Goal: Communication & Community: Answer question/provide support

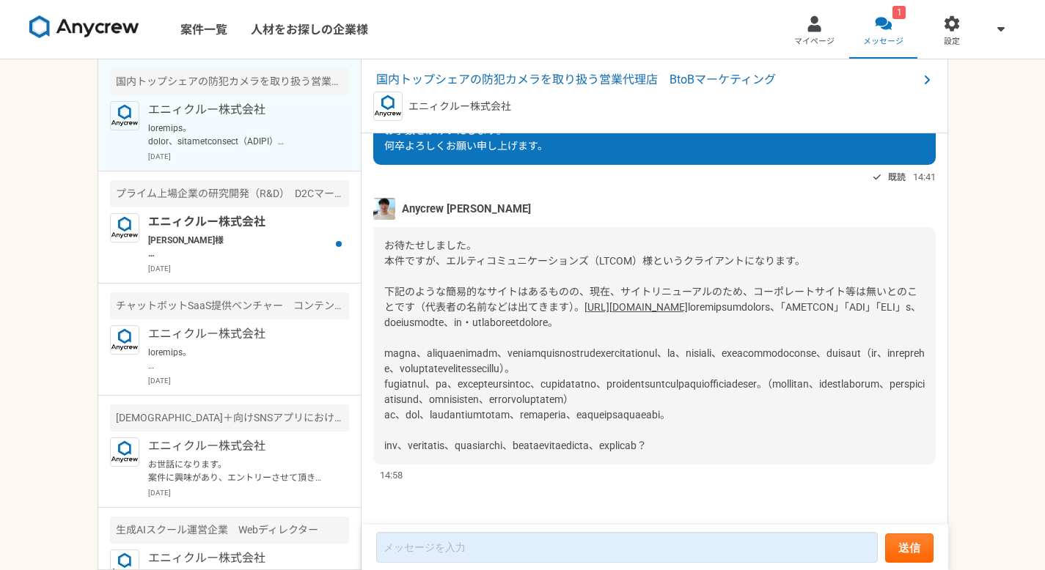
click at [584, 301] on link "[URL][DOMAIN_NAME]" at bounding box center [635, 307] width 103 height 12
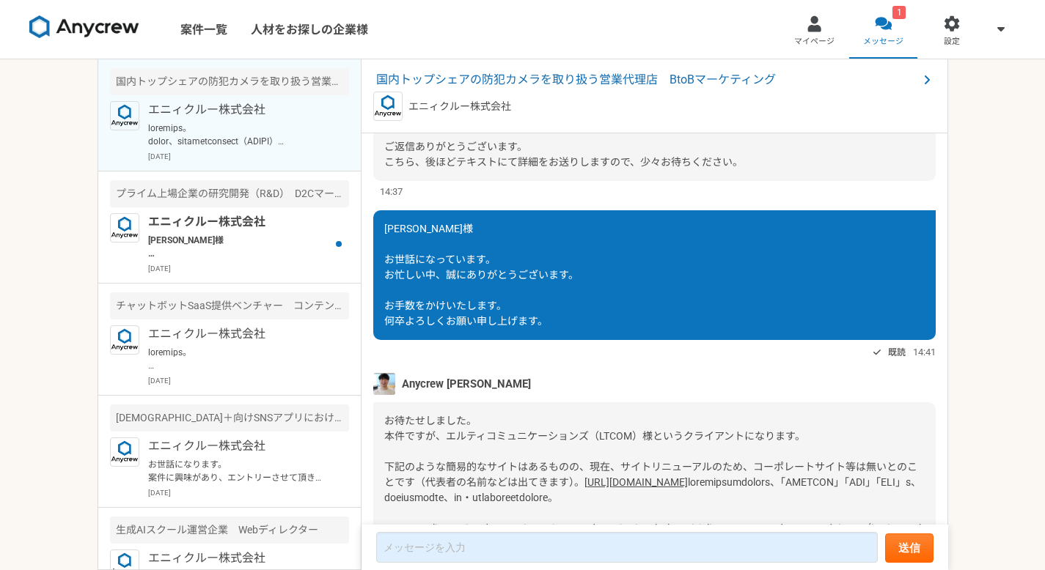
scroll to position [456, 0]
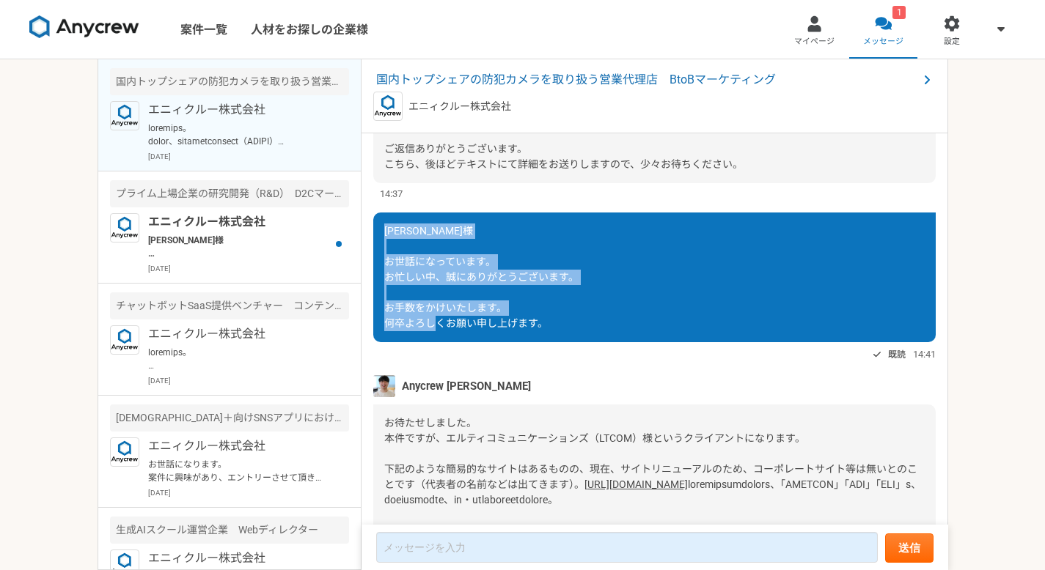
drag, startPoint x: 386, startPoint y: 229, endPoint x: 563, endPoint y: 319, distance: 198.7
click at [563, 319] on div "[PERSON_NAME]様 お世話になっています。 お忙しい中、誠にありがとうございます。 お手数をかけいたします。 何卒よろしくお願い申し上げます。" at bounding box center [654, 278] width 562 height 130
copy span "[PERSON_NAME]様 お世話になっています。 お忙しい中、誠にありがとうございます。 お手数をかけいたします。 何卒よろしくお願い申し上げます。"
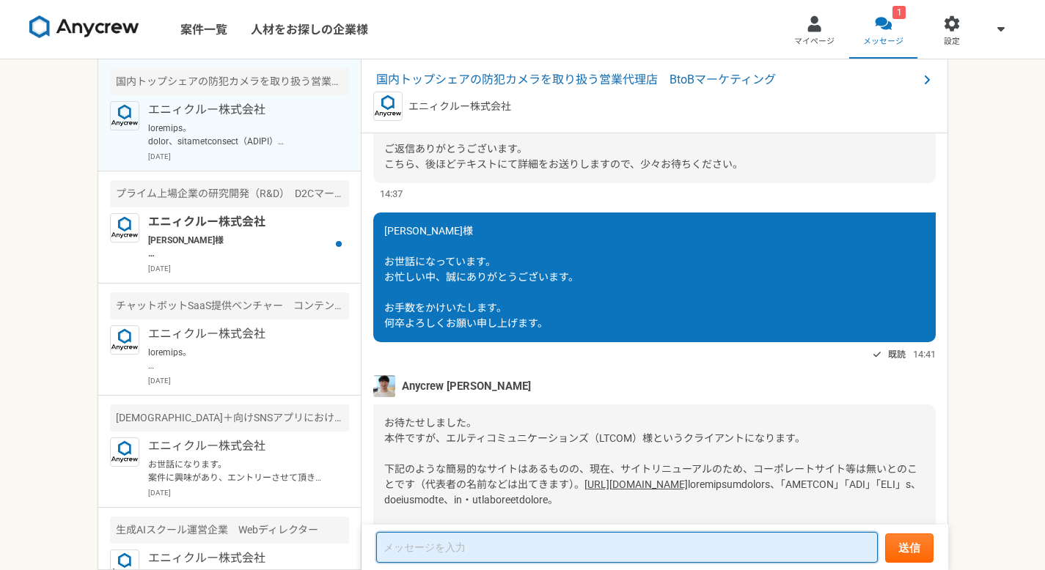
click at [419, 556] on textarea at bounding box center [626, 547] width 501 height 31
paste textarea "[PERSON_NAME]様 お世話になっています。 お忙しい中、誠にありがとうございます。 お手数をかけいたします。 何卒よろしくお願い申し上げます。"
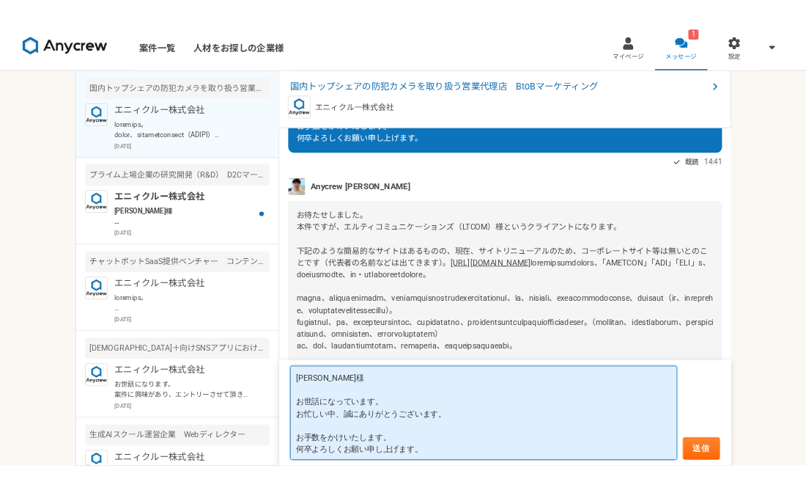
scroll to position [710, 0]
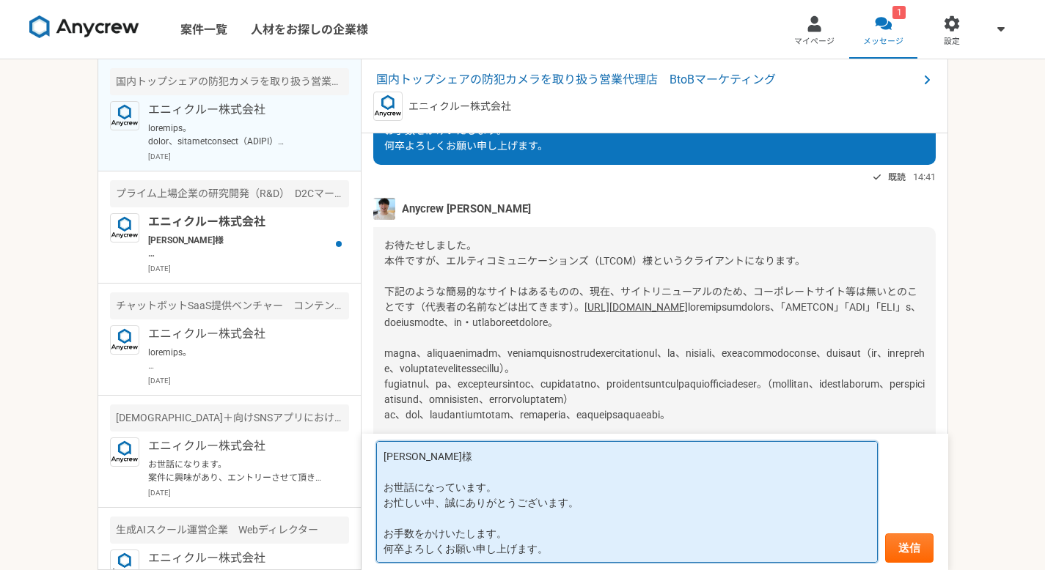
click at [587, 504] on textarea "[PERSON_NAME]様 お世話になっています。 お忙しい中、誠にありがとうございます。 お手数をかけいたします。 何卒よろしくお願い申し上げます。" at bounding box center [626, 502] width 501 height 122
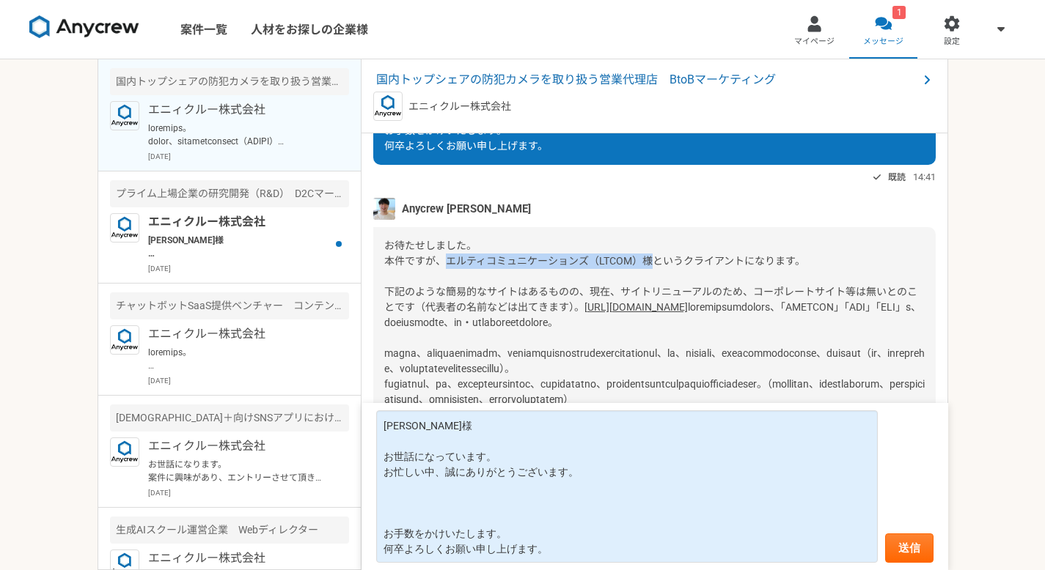
drag, startPoint x: 447, startPoint y: 181, endPoint x: 655, endPoint y: 183, distance: 207.5
click at [655, 240] on span "お待たせしました。 本件ですが、エルティコミュニケーションズ（LTCOM）様というクライアントになります。 下記のような簡易的なサイトはあるものの、現在、サイ…" at bounding box center [650, 276] width 533 height 73
copy span "エルティコミュニケーションズ（LTCOM）様"
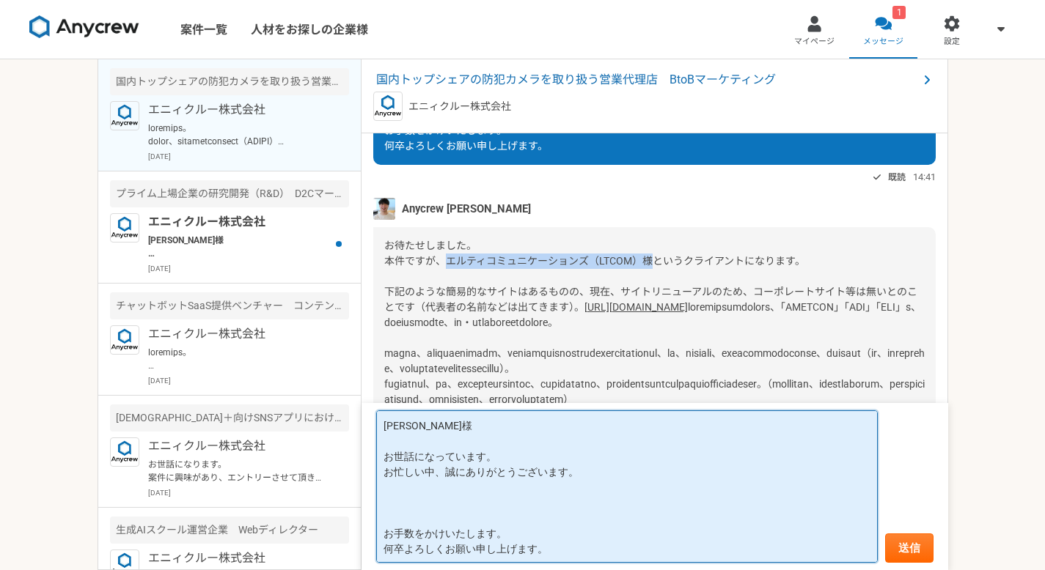
click at [439, 501] on textarea "[PERSON_NAME]様 お世話になっています。 お忙しい中、誠にありがとうございます。 お手数をかけいたします。 何卒よろしくお願い申し上げます。" at bounding box center [626, 487] width 501 height 152
paste textarea "エルティコミュニケーションズ（LTCOM）様"
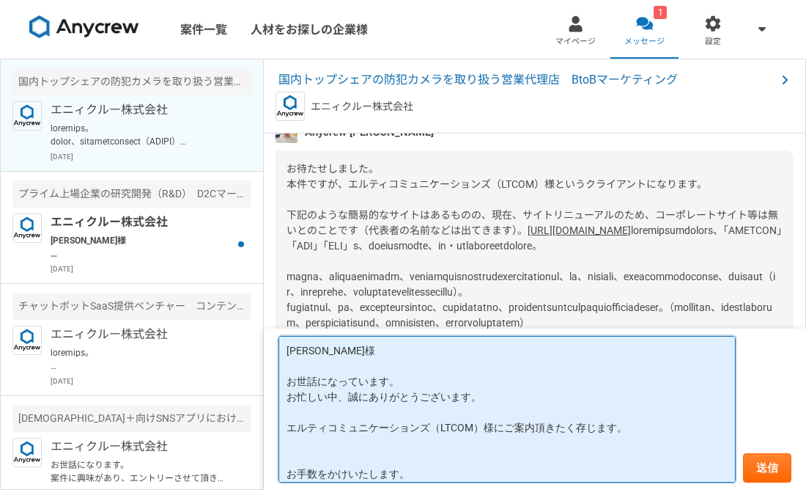
scroll to position [22, 0]
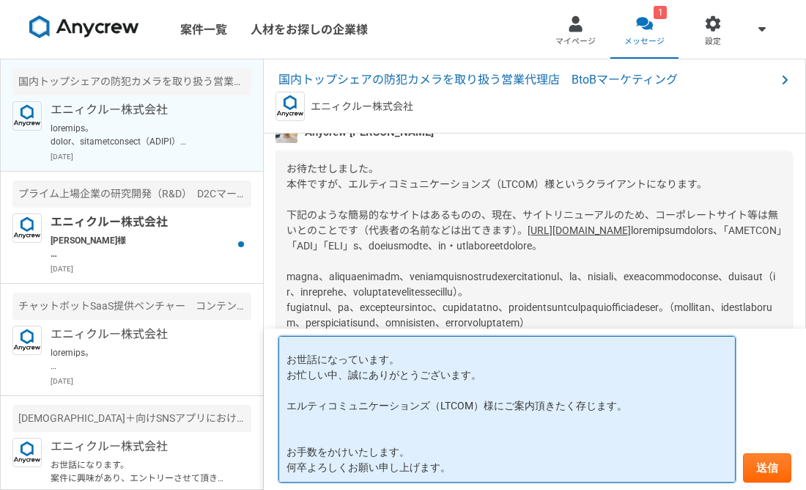
paste textarea "職務経歴書250820.pdf"
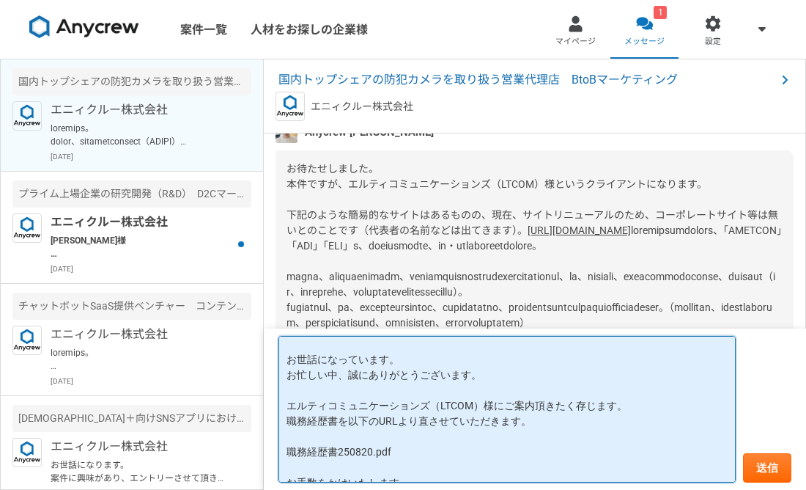
scroll to position [53, 0]
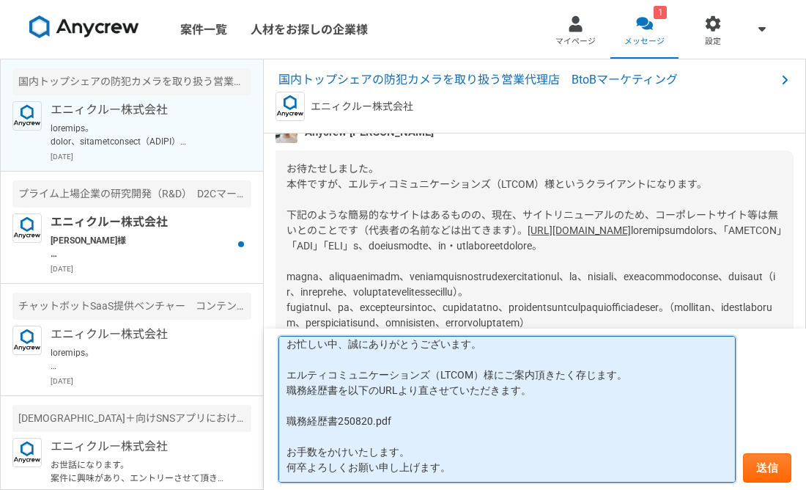
click at [473, 421] on textarea "[PERSON_NAME]様 お世話になっています。 お忙しい中、誠にありがとうございます。 エルティコミュニケーションズ（LTCOM）様にご案内頂きたく存じ…" at bounding box center [507, 409] width 457 height 147
paste textarea "[URL][DOMAIN_NAME]"
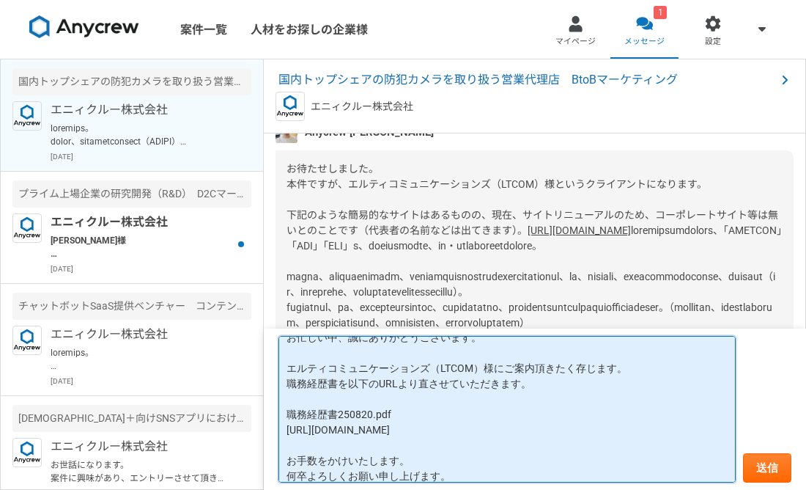
scroll to position [68, 0]
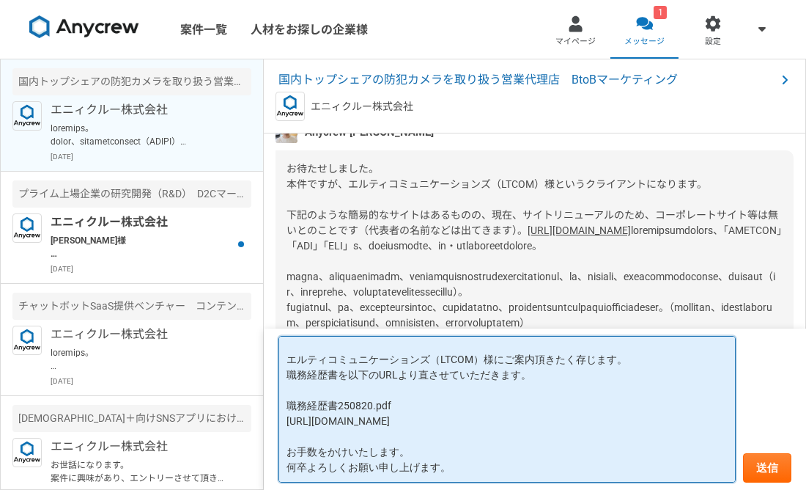
click at [416, 370] on textarea "[PERSON_NAME]様 お世話になっています。 お忙しい中、誠にありがとうございます。 エルティコミュニケーションズ（LTCOM）様にご案内頂きたく存じ…" at bounding box center [507, 409] width 457 height 147
click at [468, 461] on textarea "[PERSON_NAME]様 お世話になっています。 お忙しい中、誠にありがとうございます。 エルティコミュニケーションズ（LTCOM）様にご案内頂きたく存じ…" at bounding box center [507, 409] width 457 height 147
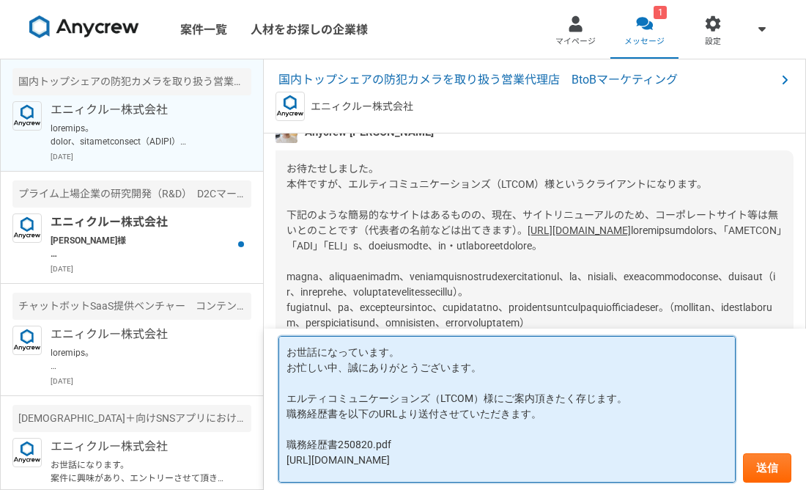
scroll to position [23, 0]
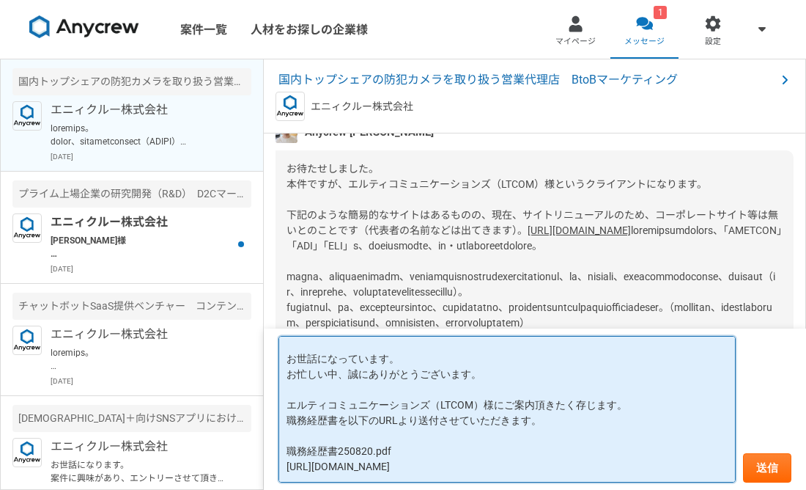
click at [504, 401] on textarea "[PERSON_NAME]様 お世話になっています。 お忙しい中、誠にありがとうございます。 エルティコミュニケーションズ（LTCOM）様にご案内頂きたく存じ…" at bounding box center [507, 409] width 457 height 147
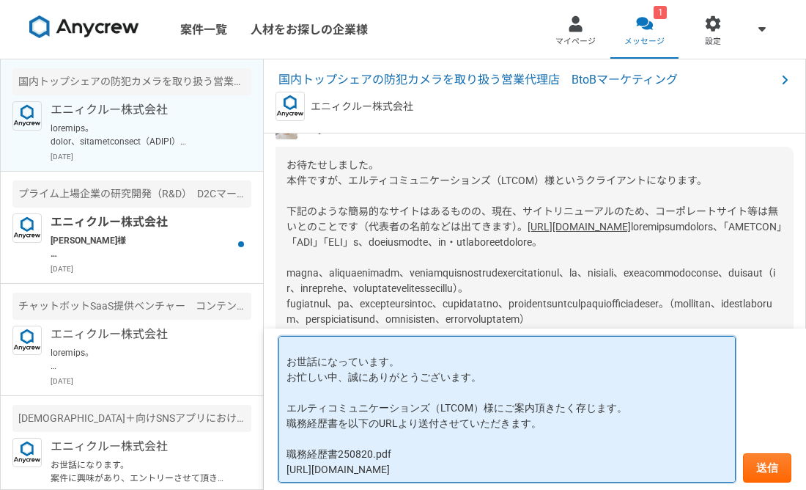
scroll to position [822, 0]
type textarea "[PERSON_NAME]様 お世話になっています。 お忙しい中、誠にありがとうございます。 エルティコミュニケーションズ（LTCOM）様にご案内頂きたく存じ…"
click at [493, 396] on textarea "[PERSON_NAME]様 お世話になっています。 お忙しい中、誠にありがとうございます。 エルティコミュニケーションズ（LTCOM）様にご案内頂きたく存じ…" at bounding box center [507, 409] width 457 height 147
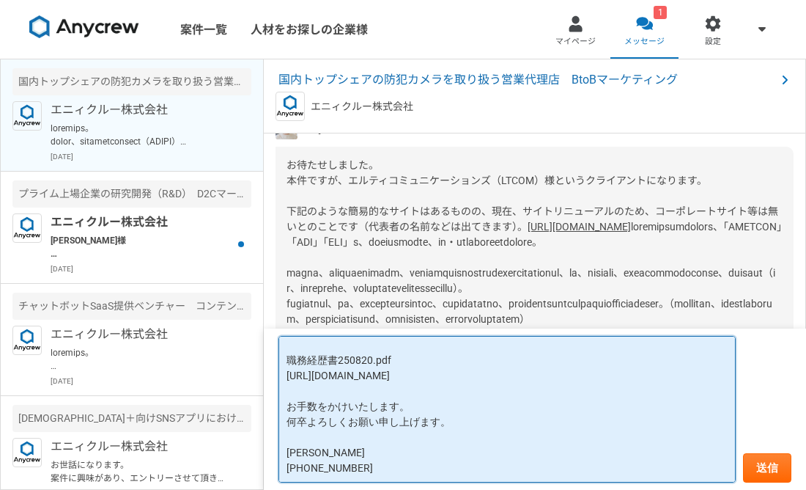
scroll to position [114, 0]
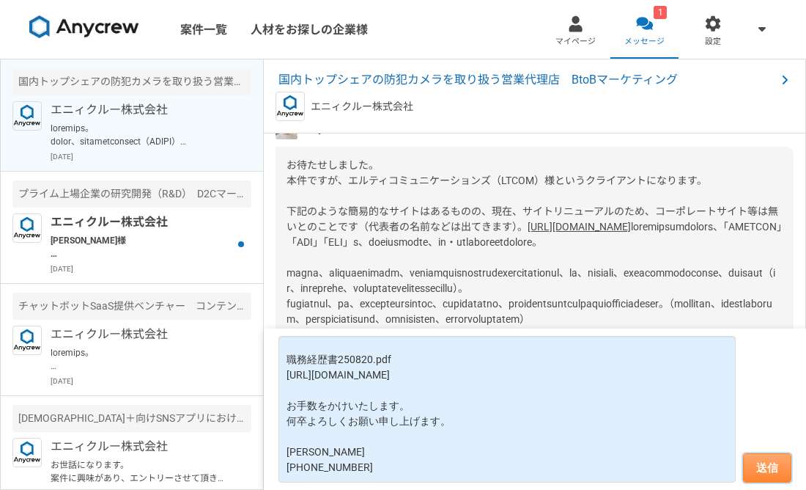
click at [771, 464] on button "送信" at bounding box center [767, 467] width 48 height 29
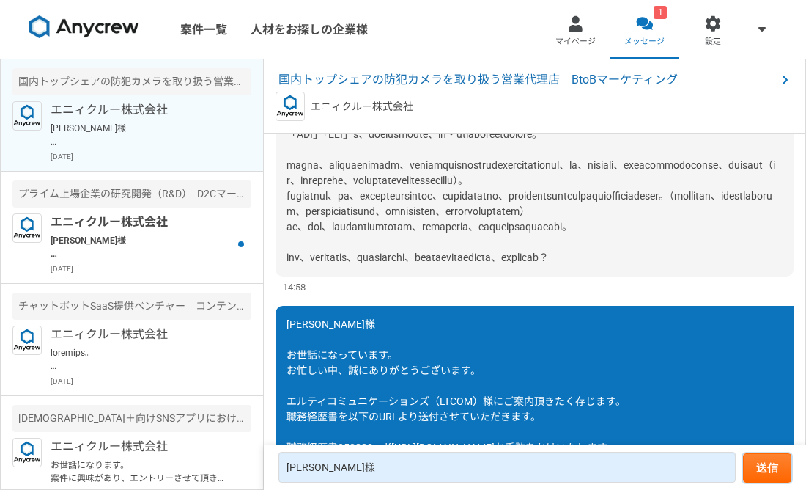
scroll to position [1120, 0]
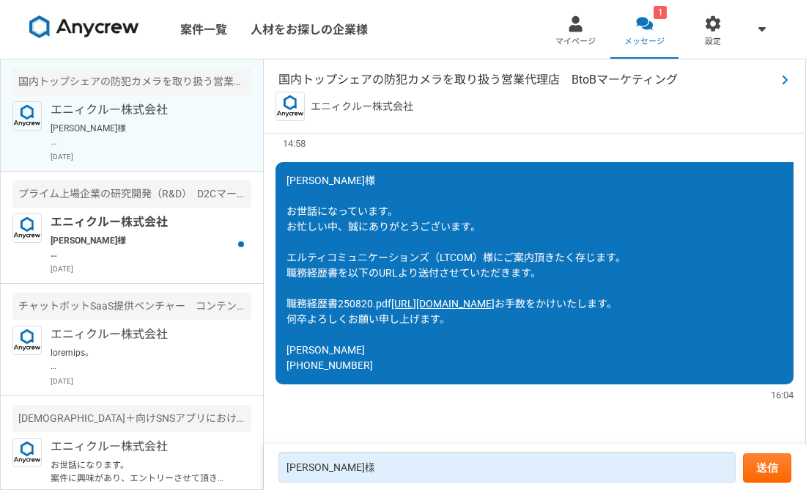
click at [516, 79] on span "国内トップシェアの防犯カメラを取り扱う営業代理店　BtoBマーケティング" at bounding box center [528, 80] width 498 height 18
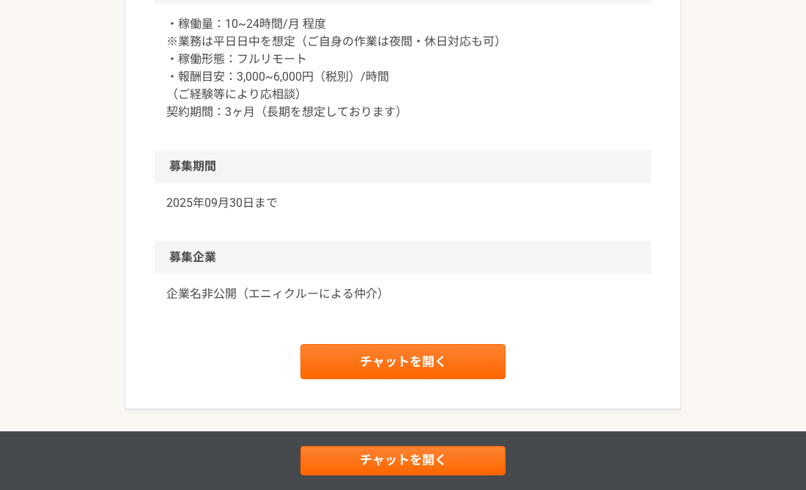
scroll to position [1509, 0]
